Goal: Task Accomplishment & Management: Manage account settings

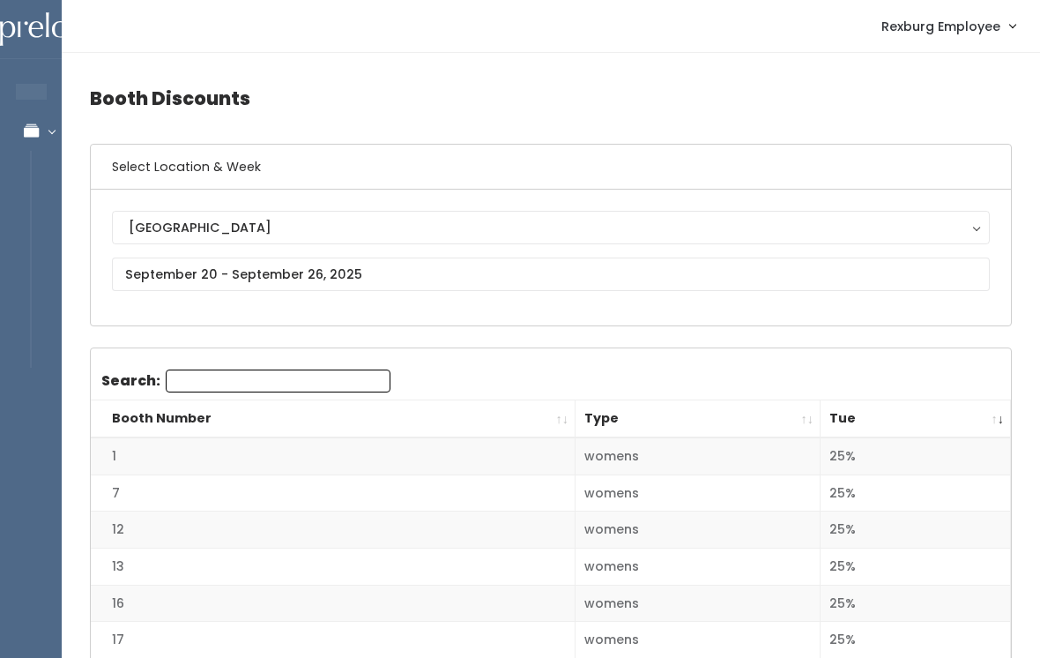
click at [22, 144] on link "Manage Bookings" at bounding box center [114, 131] width 229 height 40
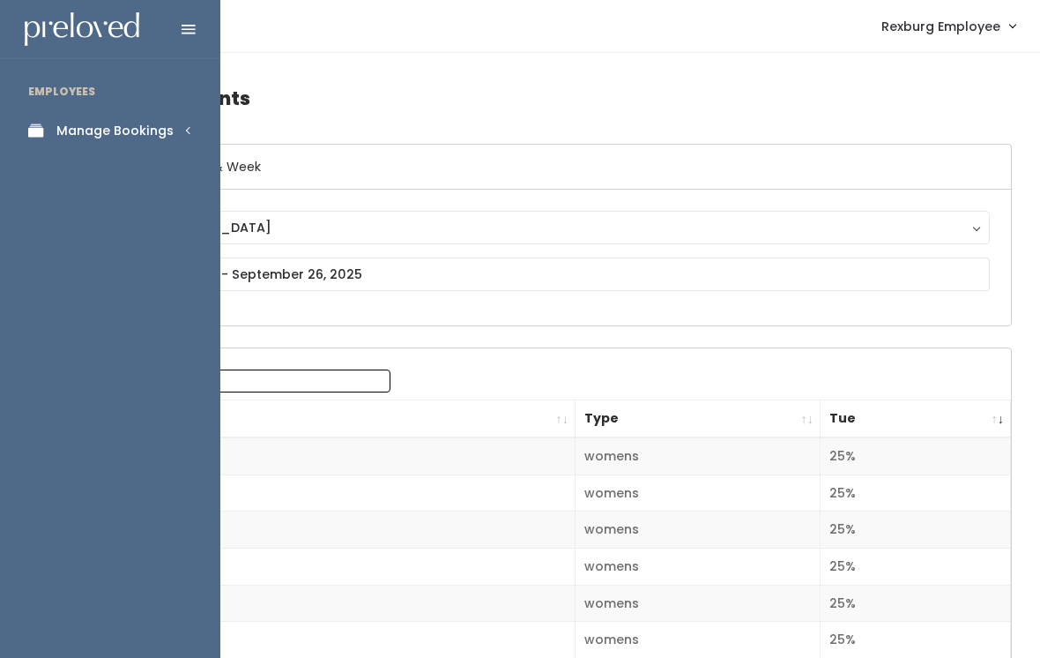
click at [168, 134] on div "Manage Bookings" at bounding box center [114, 131] width 117 height 19
click at [140, 181] on div "Booths by Week" at bounding box center [108, 177] width 104 height 19
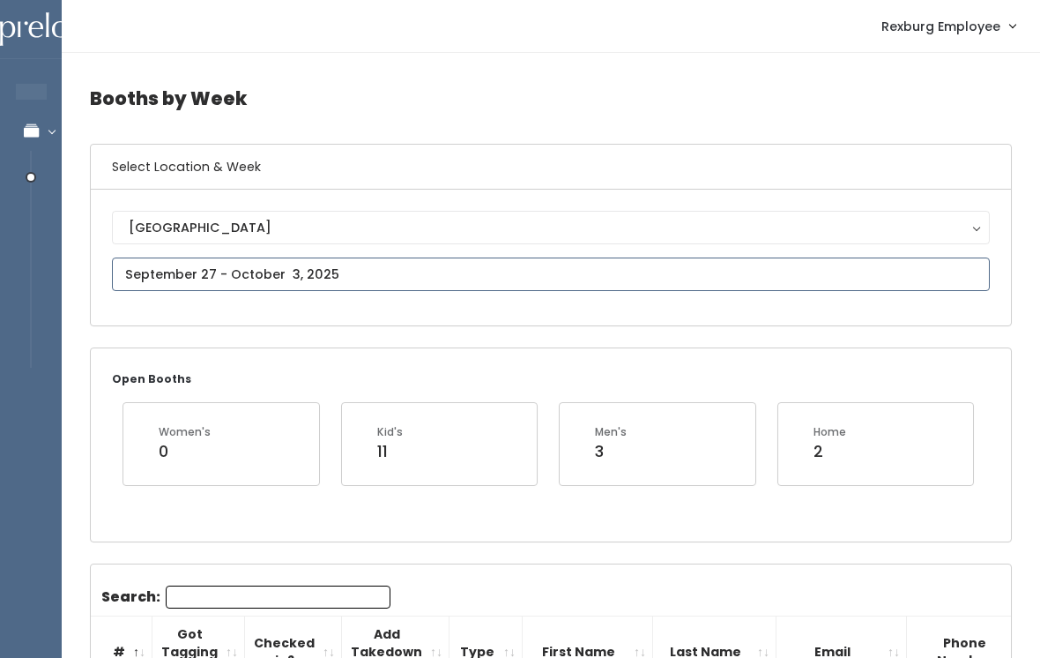
click at [286, 262] on input "text" at bounding box center [551, 274] width 878 height 34
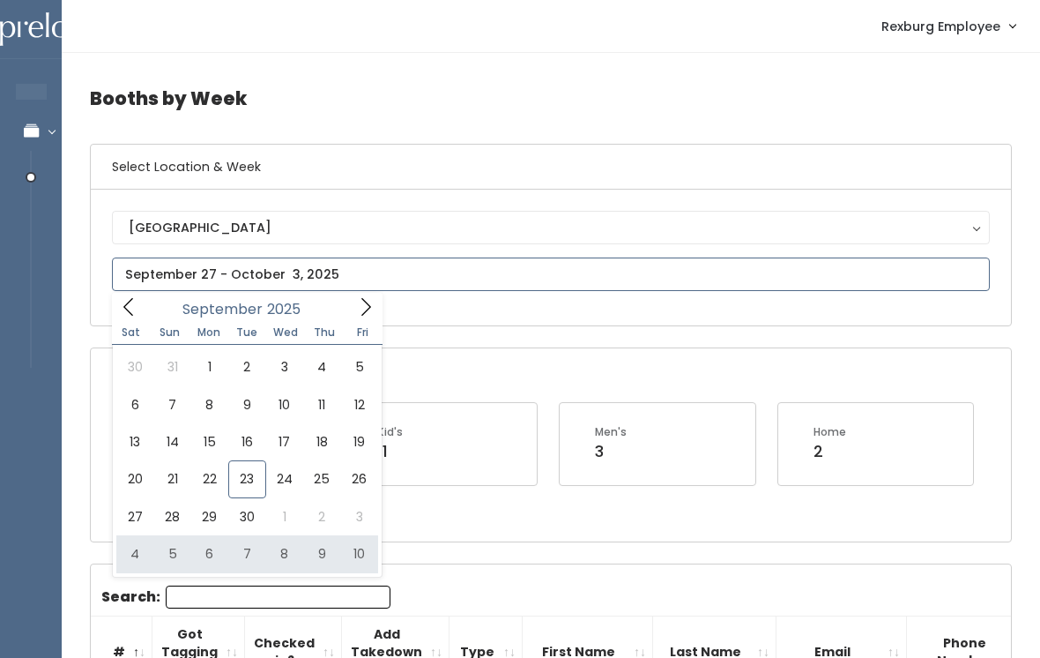
type input "October 4 to October 10"
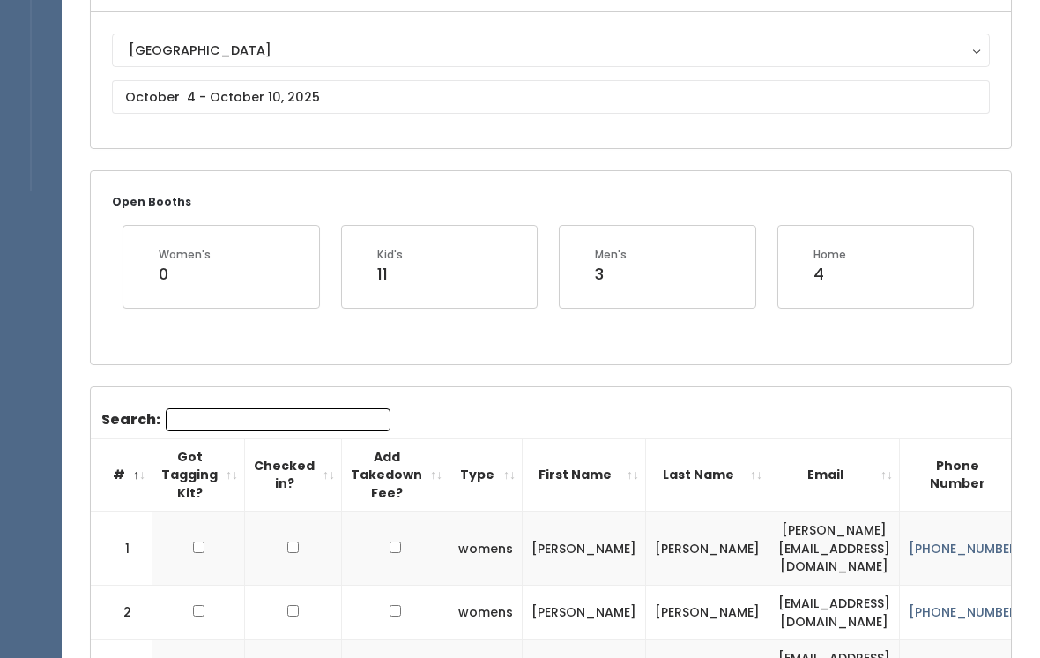
scroll to position [177, 0]
click at [244, 427] on input "Search:" at bounding box center [278, 419] width 225 height 23
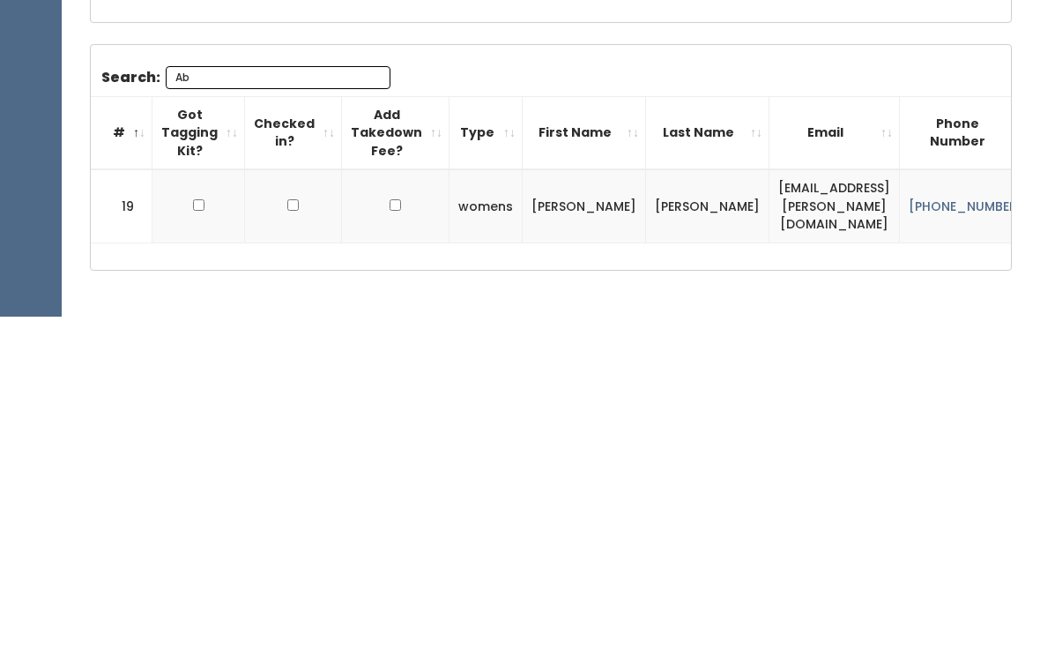
type input "Ab"
click at [213, 511] on td at bounding box center [199, 547] width 93 height 73
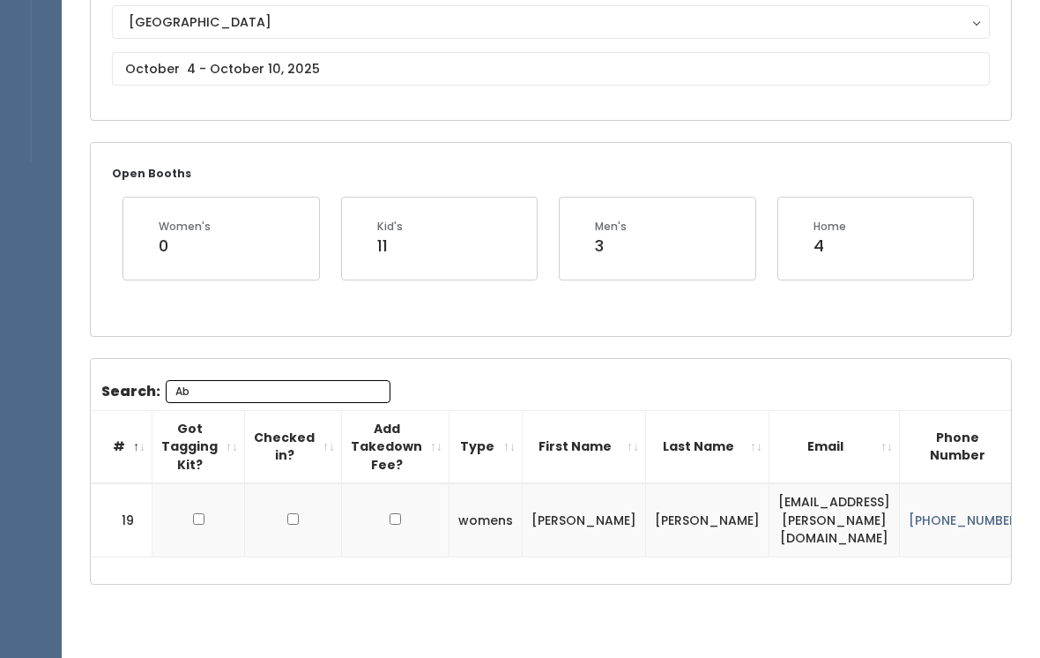
click at [200, 519] on input "checkbox" at bounding box center [198, 518] width 11 height 11
checkbox input "true"
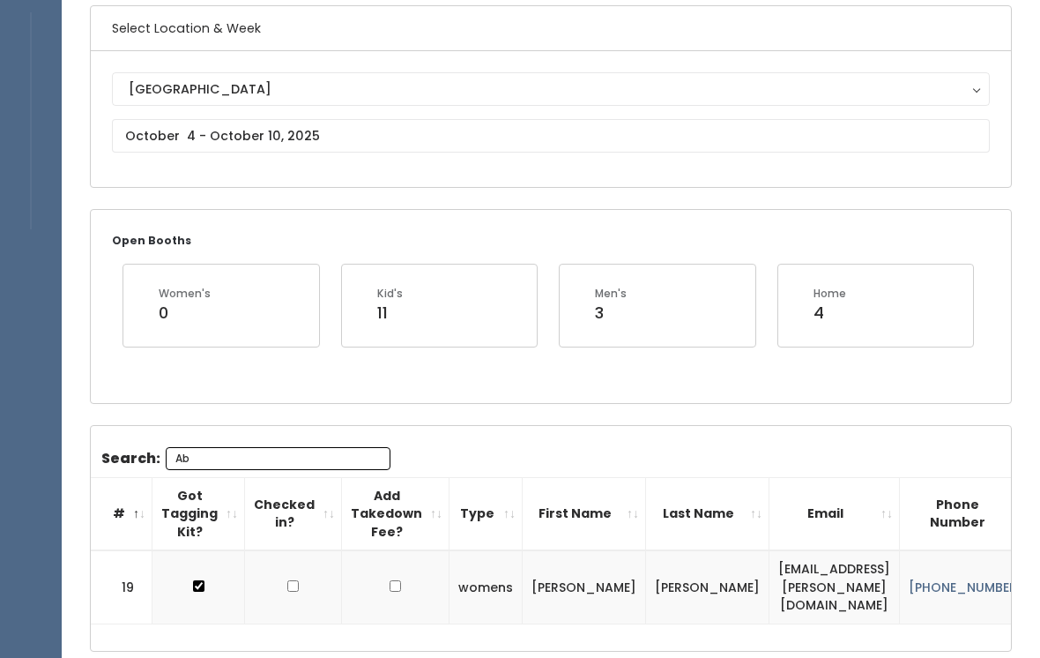
scroll to position [0, 0]
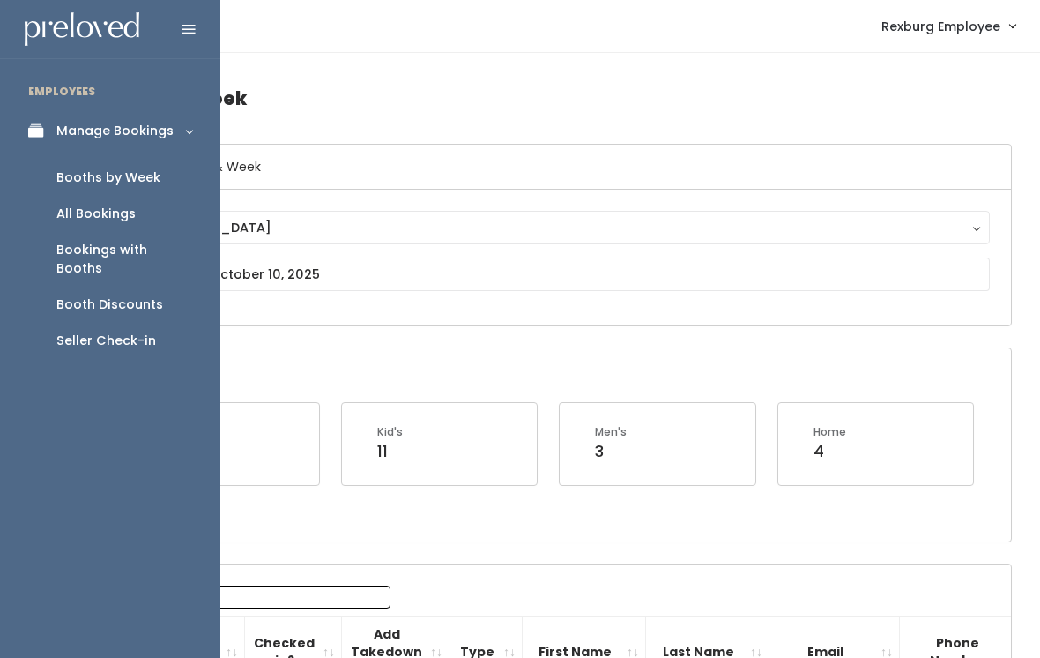
click at [139, 190] on link "Booths by Week" at bounding box center [110, 178] width 220 height 36
